Goal: Task Accomplishment & Management: Manage account settings

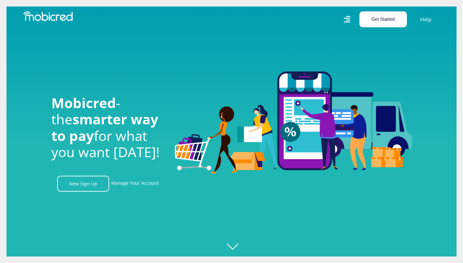
scroll to position [0, 463]
click at [134, 186] on link "Manage Your Account" at bounding box center [135, 184] width 48 height 16
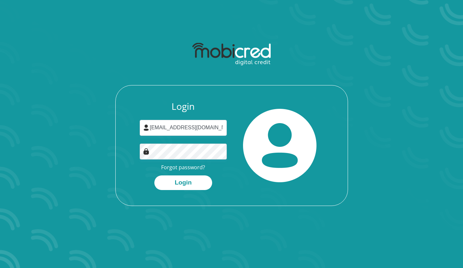
click at [70, 114] on div "Login sihle.madlala@sapref.com Forgot password? Login" at bounding box center [231, 122] width 349 height 167
click at [187, 183] on button "Login" at bounding box center [183, 182] width 58 height 15
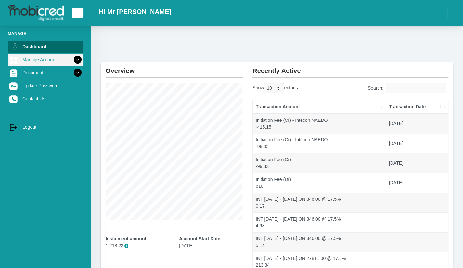
click at [51, 59] on link "Manage Account" at bounding box center [45, 60] width 75 height 12
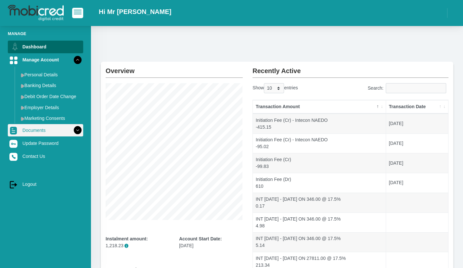
click at [30, 130] on link "Documents" at bounding box center [45, 130] width 75 height 12
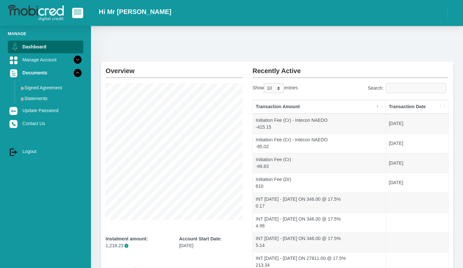
click at [47, 15] on img at bounding box center [36, 13] width 56 height 16
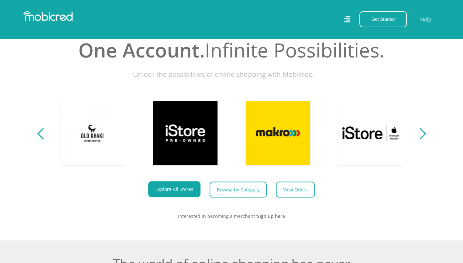
scroll to position [260, 0]
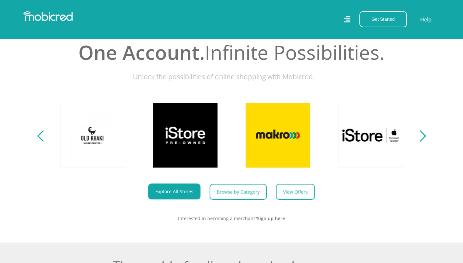
click at [422, 139] on div "Next" at bounding box center [419, 135] width 11 height 11
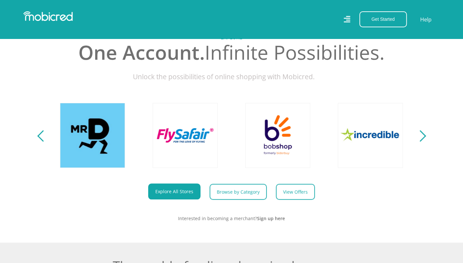
click at [422, 139] on div "Next" at bounding box center [419, 135] width 11 height 11
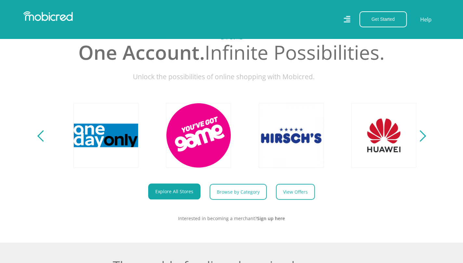
click at [422, 139] on div "Next" at bounding box center [419, 135] width 11 height 11
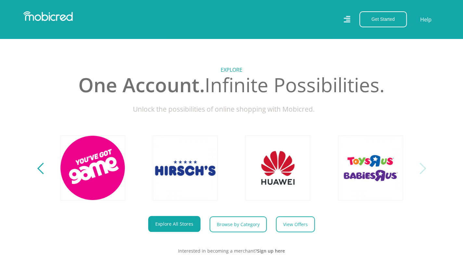
scroll to position [65, 0]
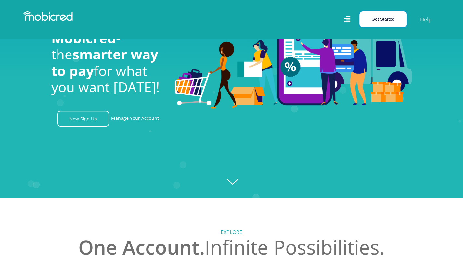
click at [385, 15] on button "Get Started" at bounding box center [382, 19] width 47 height 16
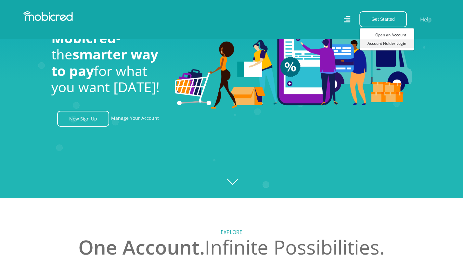
click at [396, 46] on link "Account Holder Login" at bounding box center [386, 43] width 54 height 8
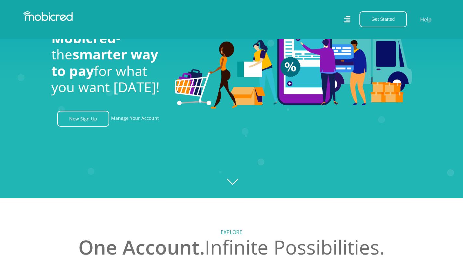
scroll to position [38, 0]
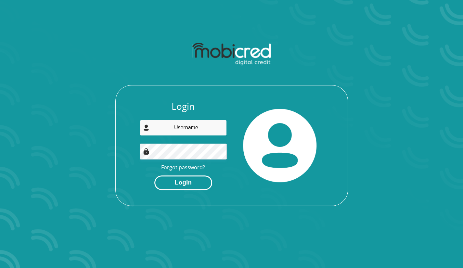
type input "[EMAIL_ADDRESS][DOMAIN_NAME]"
click at [186, 188] on button "Login" at bounding box center [183, 182] width 58 height 15
